Goal: Register for event/course

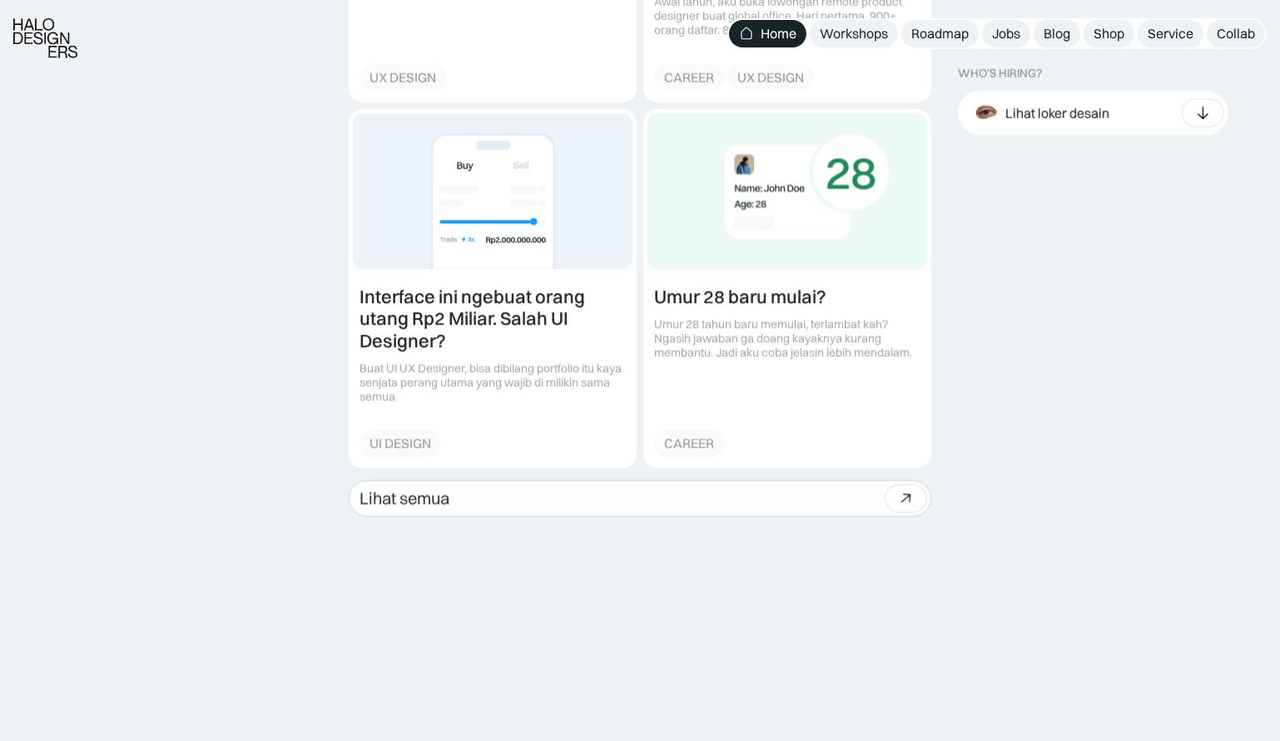
scroll to position [2723, 0]
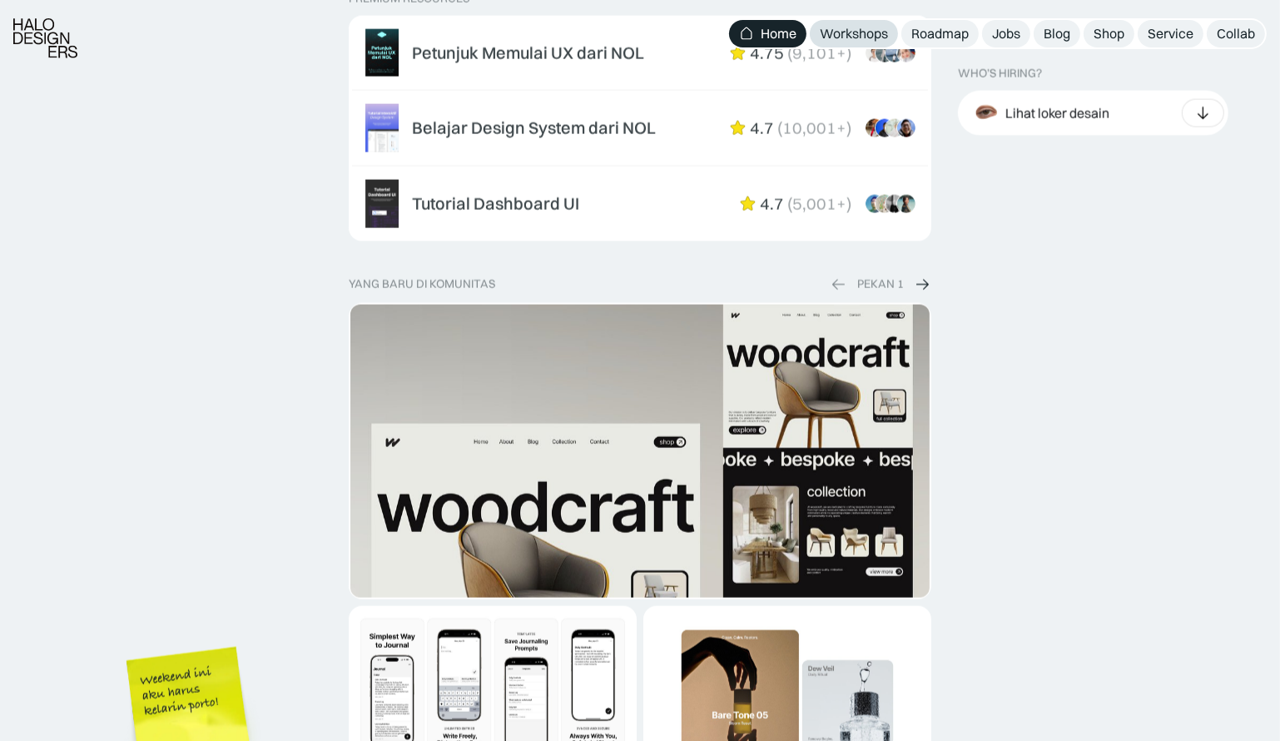
click at [869, 31] on div "Workshops" at bounding box center [854, 33] width 68 height 17
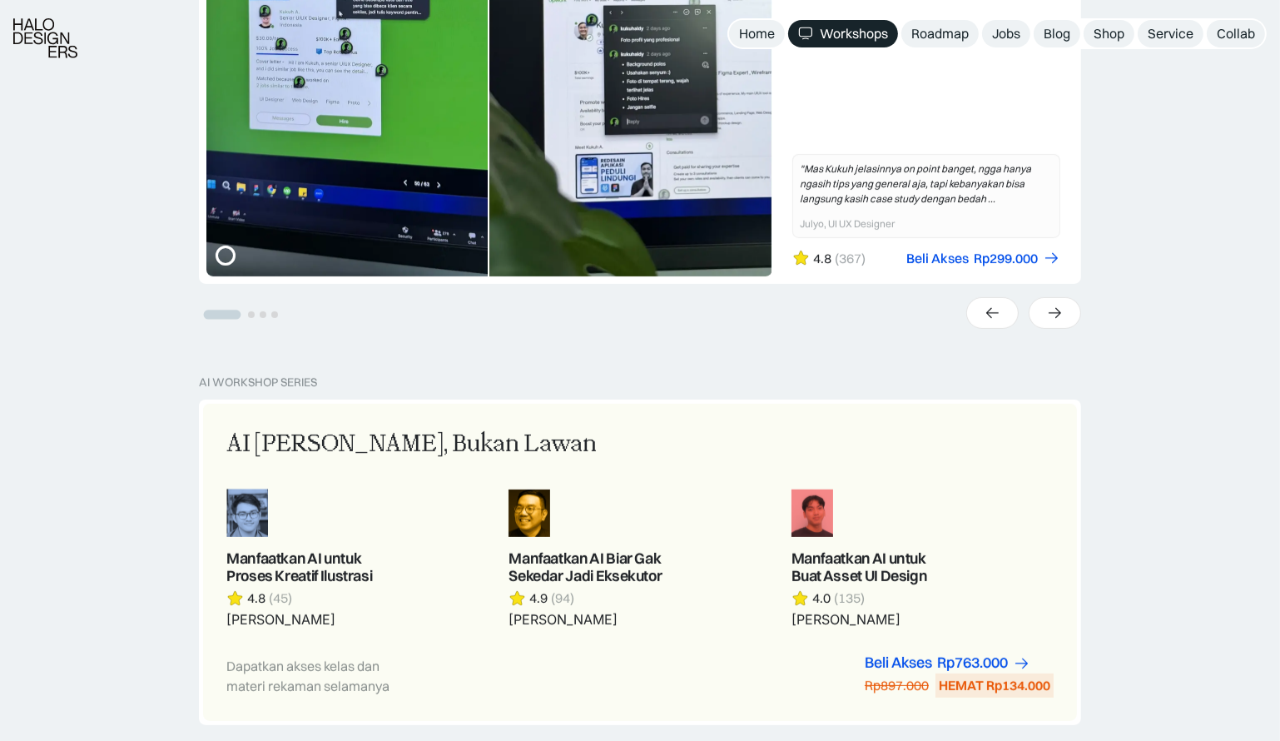
scroll to position [1059, 0]
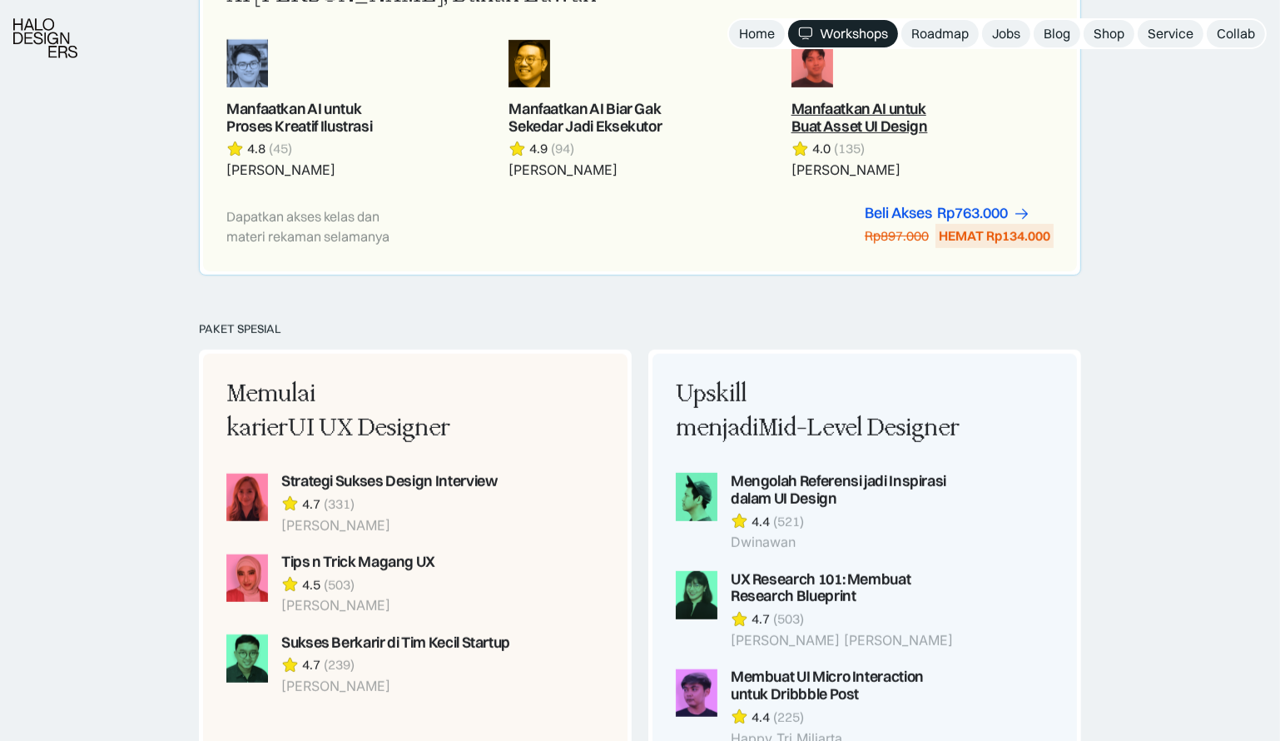
click at [872, 117] on link at bounding box center [923, 109] width 262 height 140
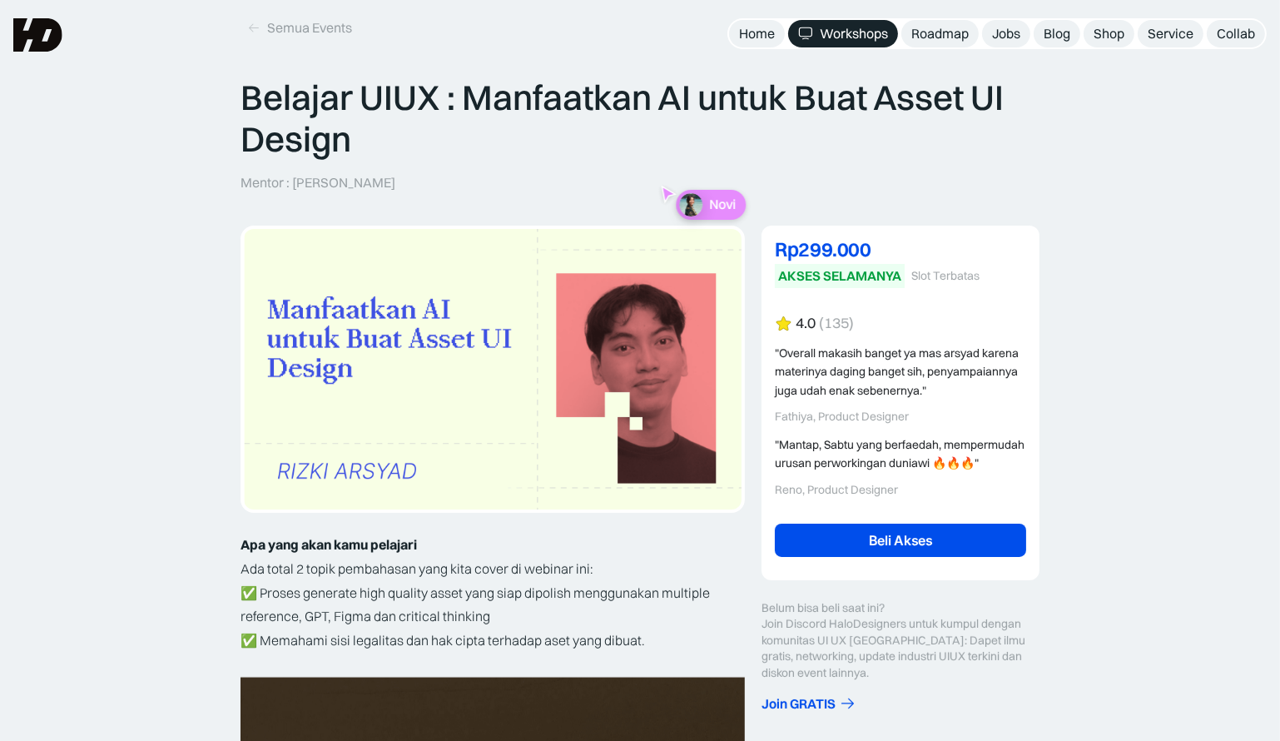
scroll to position [151, 0]
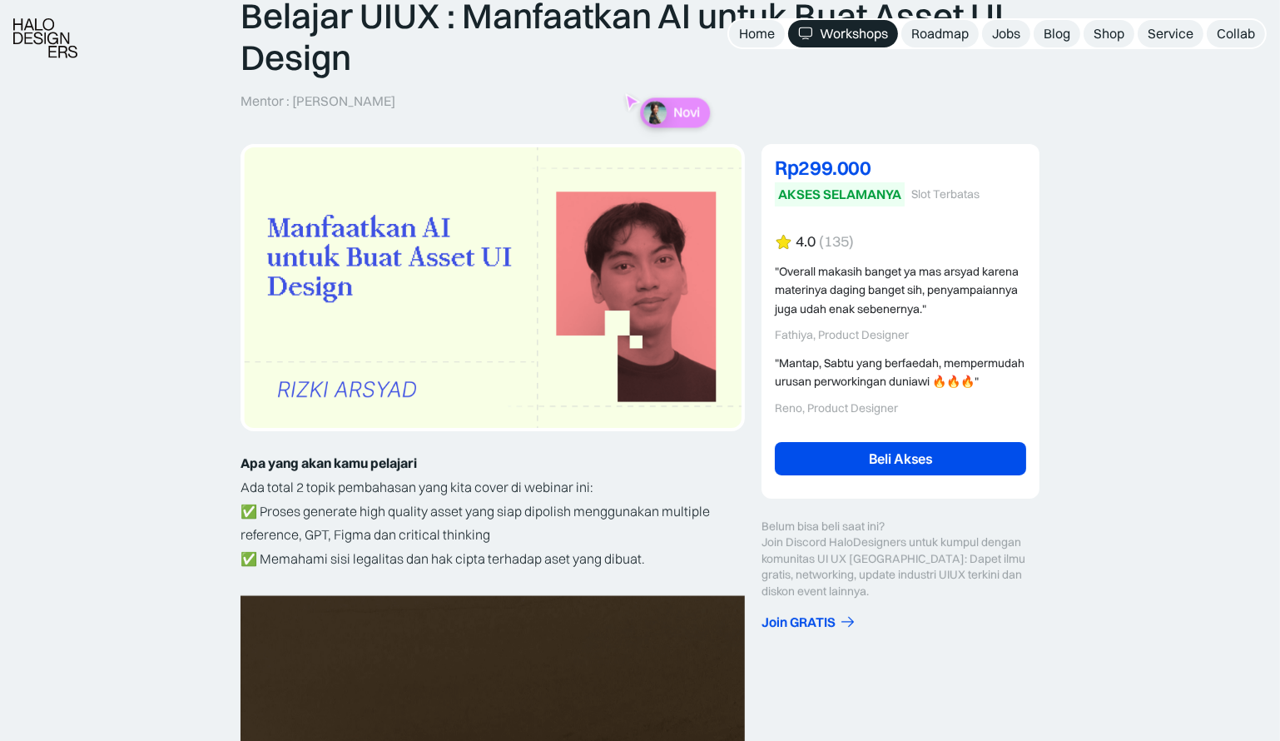
click at [859, 466] on link "Beli Akses" at bounding box center [900, 458] width 251 height 33
